Goal: Task Accomplishment & Management: Manage account settings

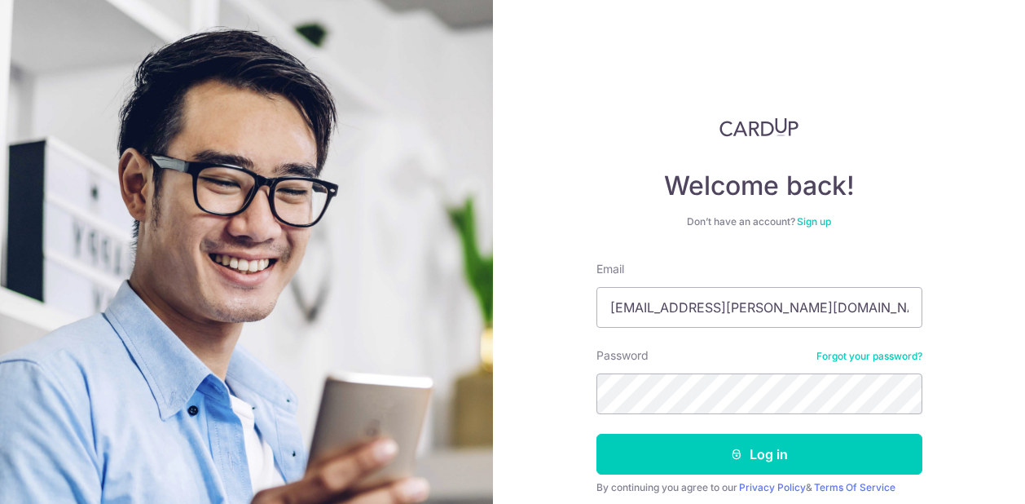
click at [680, 452] on button "Log in" at bounding box center [760, 454] width 326 height 41
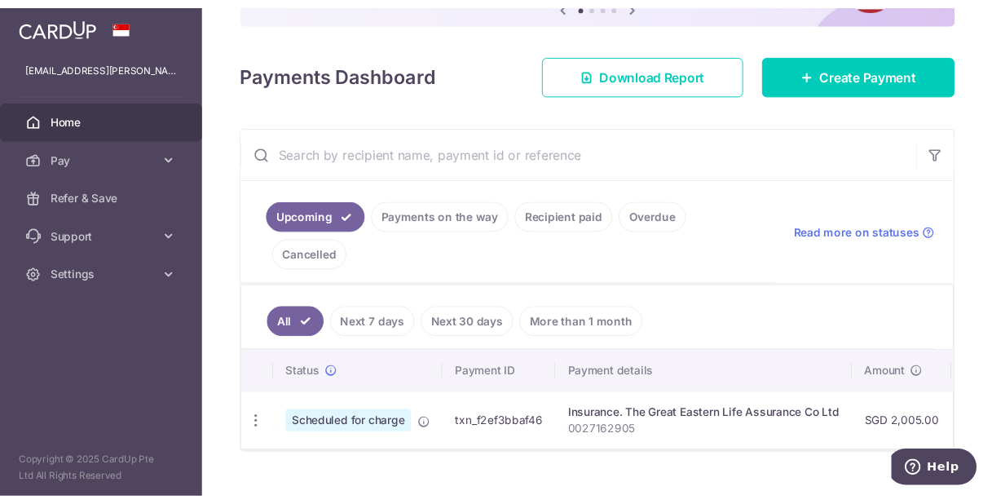
scroll to position [224, 0]
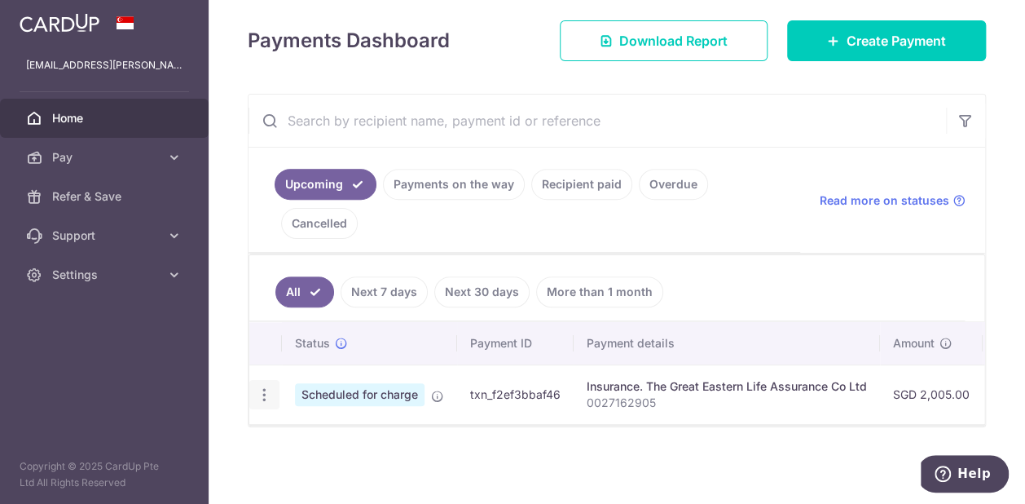
click at [269, 390] on icon "button" at bounding box center [264, 394] width 17 height 17
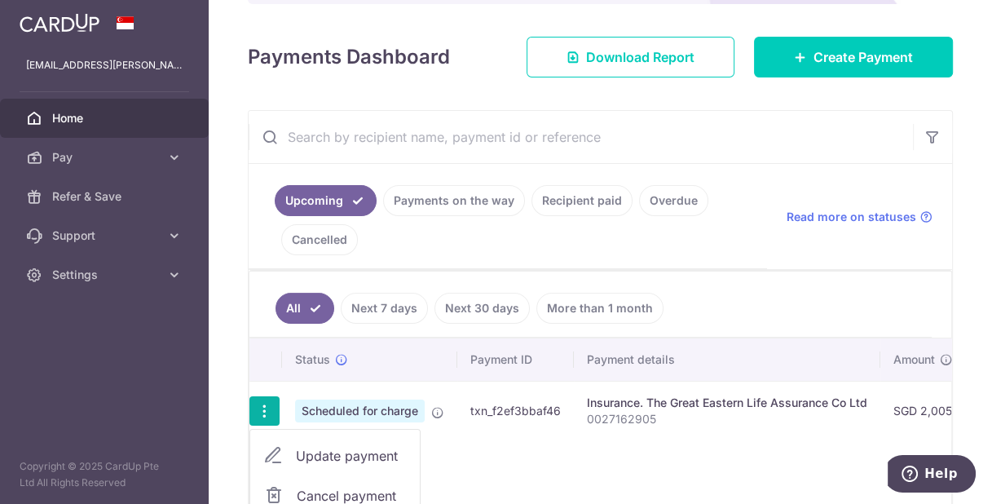
scroll to position [320, 0]
